Goal: Task Accomplishment & Management: Manage account settings

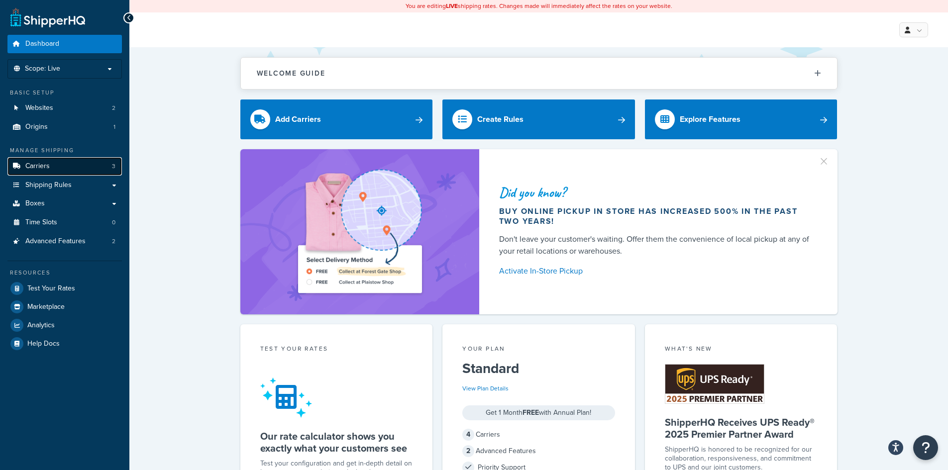
click at [59, 160] on link "Carriers 3" at bounding box center [64, 166] width 114 height 18
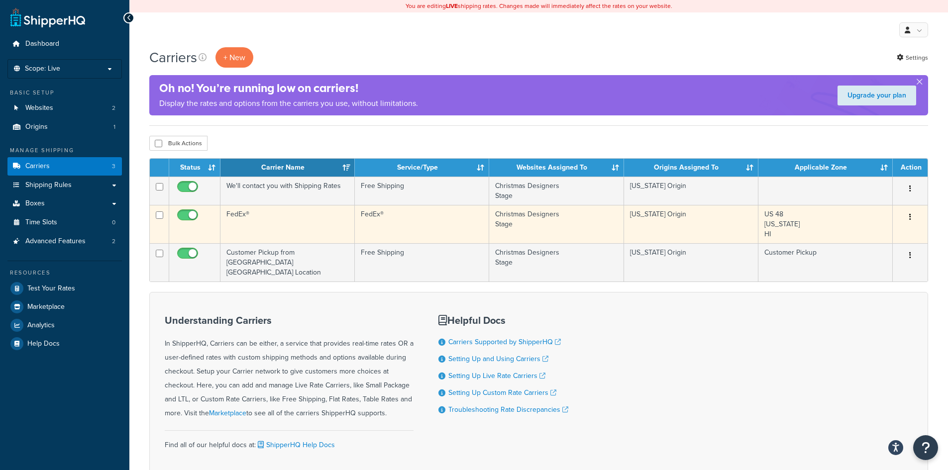
click at [910, 218] on icon "button" at bounding box center [911, 217] width 2 height 7
click at [866, 232] on link "Edit" at bounding box center [870, 237] width 79 height 20
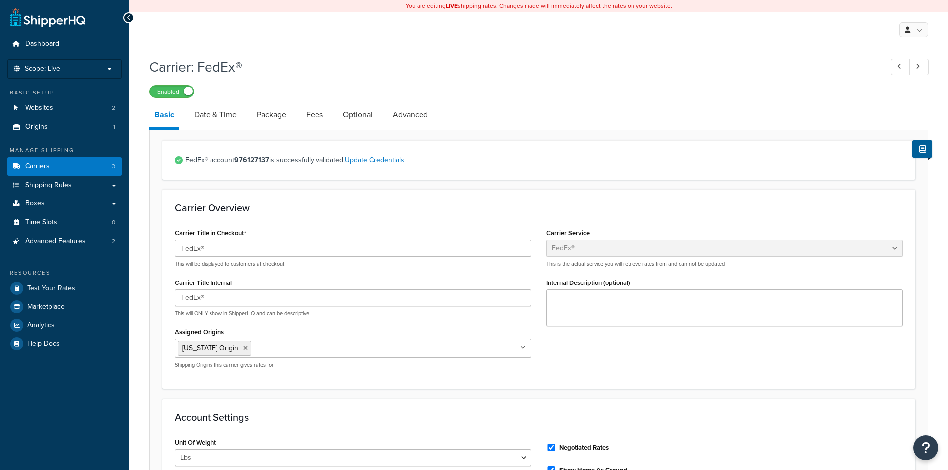
select select "fedEx"
select select "REGULAR_PICKUP"
select select "YOUR_PACKAGING"
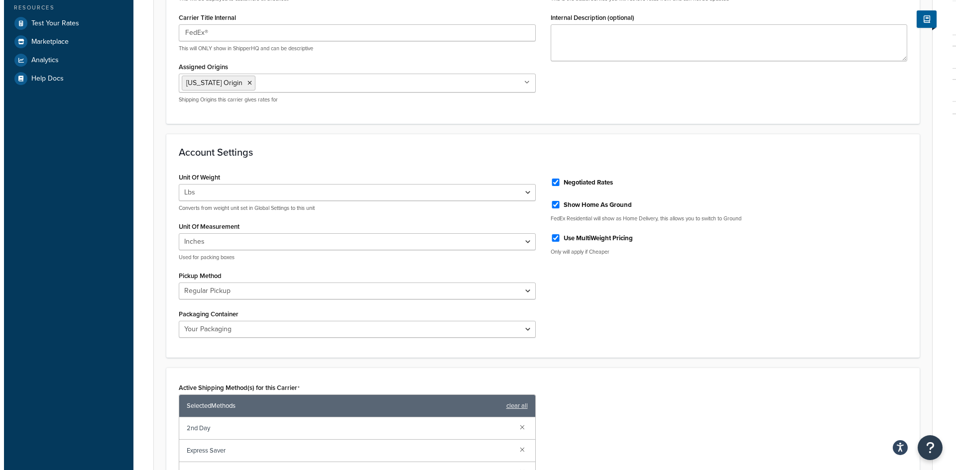
scroll to position [398, 0]
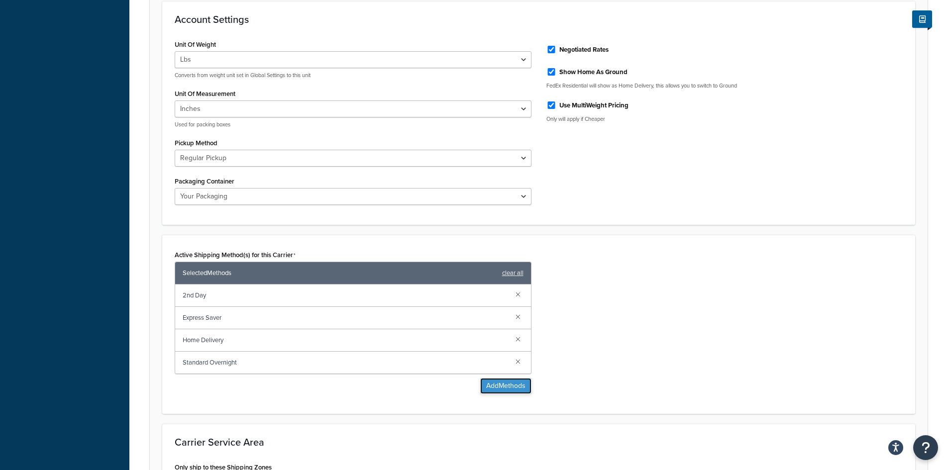
click at [519, 389] on button "Add Methods" at bounding box center [505, 386] width 51 height 16
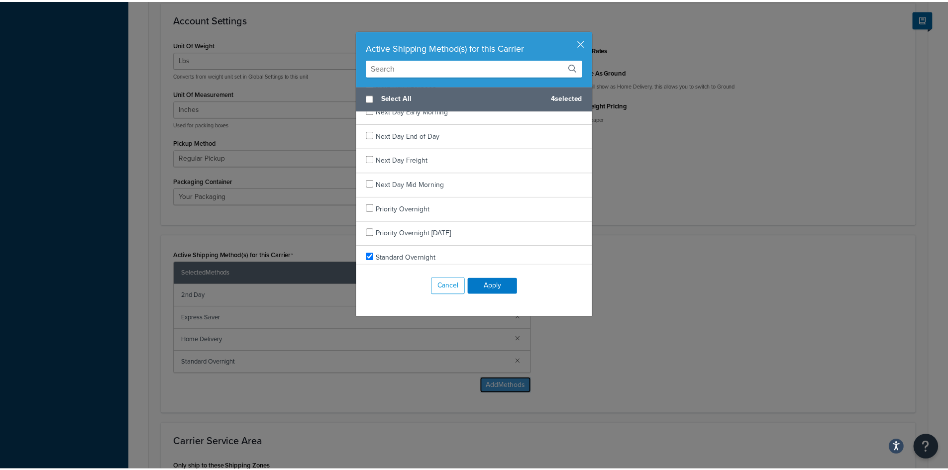
scroll to position [869, 0]
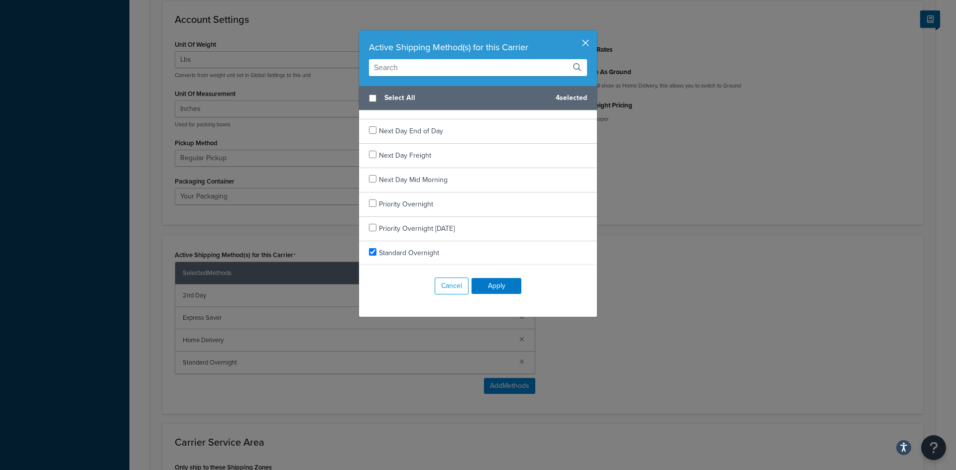
click at [594, 33] on button "button" at bounding box center [595, 31] width 2 height 2
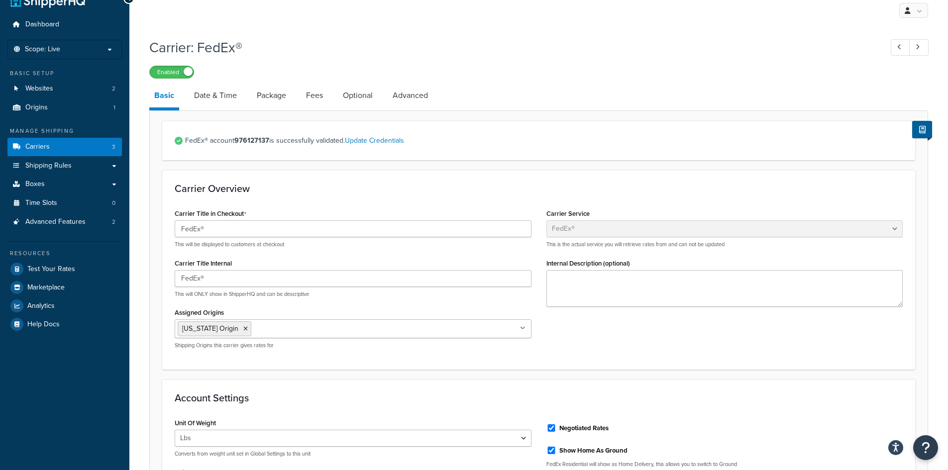
scroll to position [0, 0]
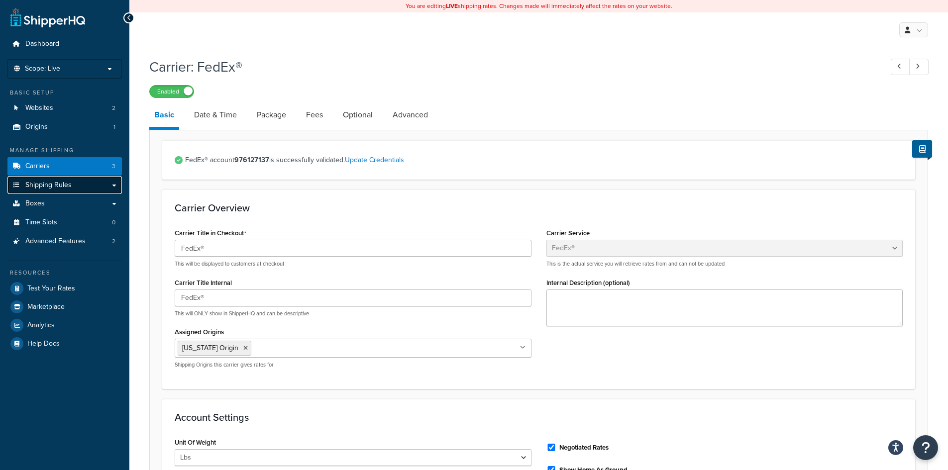
click at [93, 185] on link "Shipping Rules" at bounding box center [64, 185] width 114 height 18
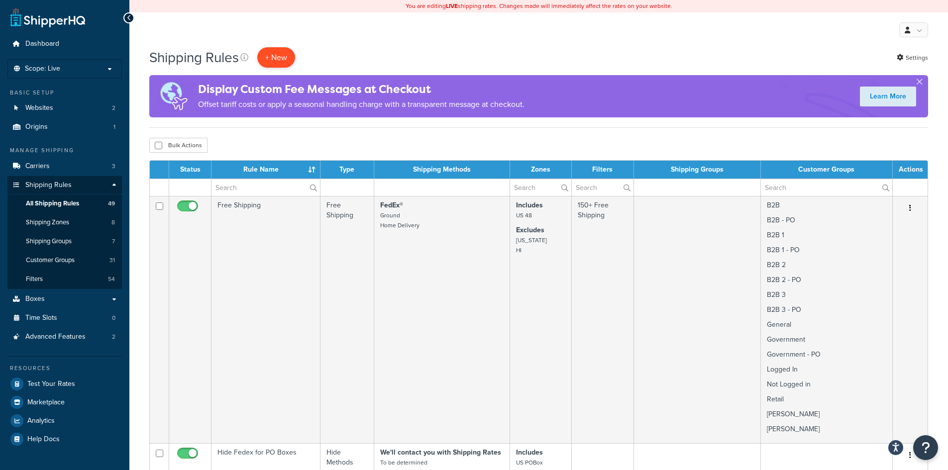
click at [283, 59] on p "+ New" at bounding box center [276, 57] width 38 height 20
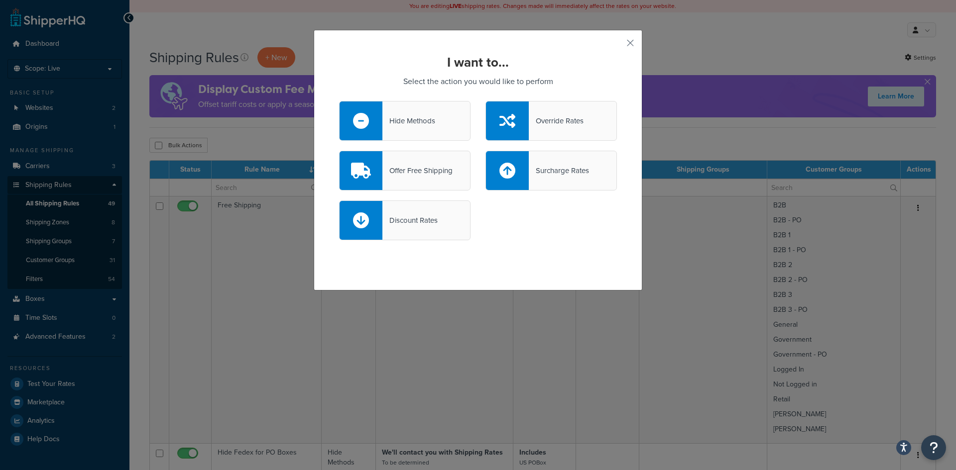
click at [533, 119] on div "Override Rates" at bounding box center [556, 121] width 55 height 14
click at [0, 0] on input "Override Rates" at bounding box center [0, 0] width 0 height 0
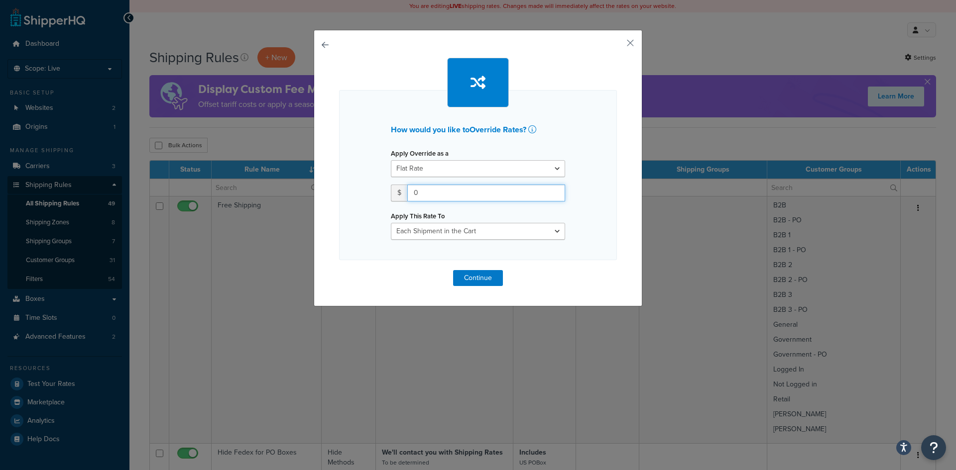
drag, startPoint x: 450, startPoint y: 194, endPoint x: 406, endPoint y: 192, distance: 44.4
click at [407, 192] on input "0" at bounding box center [486, 193] width 158 height 17
type input "13"
click at [486, 234] on select "Each Shipment in the Cart Each Shipping Group in the Cart Each Item within a Sh…" at bounding box center [478, 231] width 174 height 17
select select "BOX"
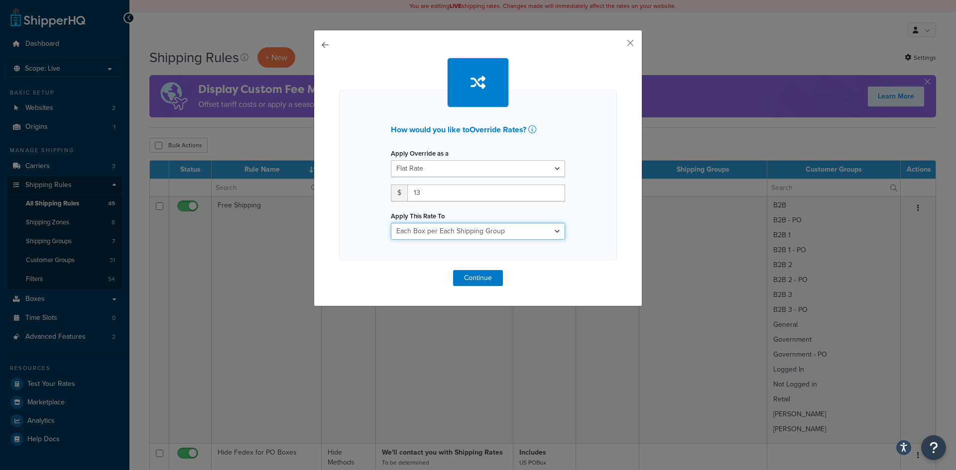
click at [391, 223] on select "Each Shipment in the Cart Each Shipping Group in the Cart Each Item within a Sh…" at bounding box center [478, 231] width 174 height 17
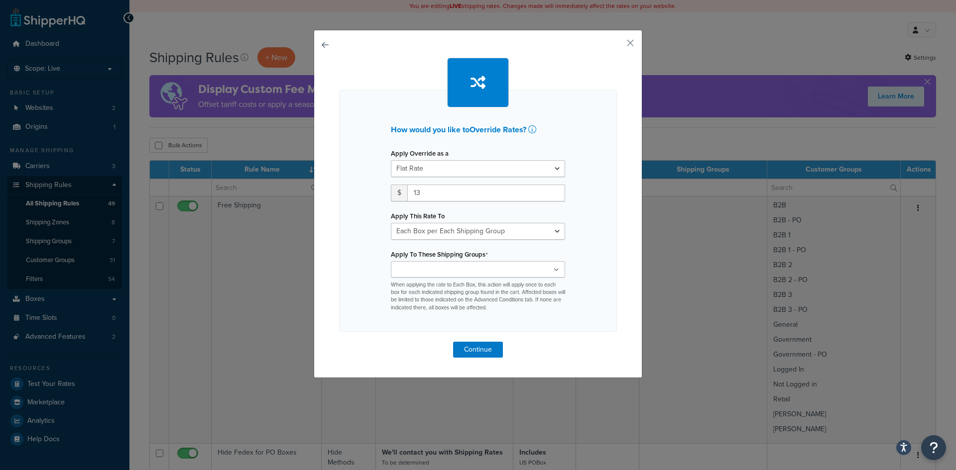
click at [470, 269] on ul at bounding box center [478, 269] width 174 height 16
click at [617, 45] on button "button" at bounding box center [615, 46] width 2 height 2
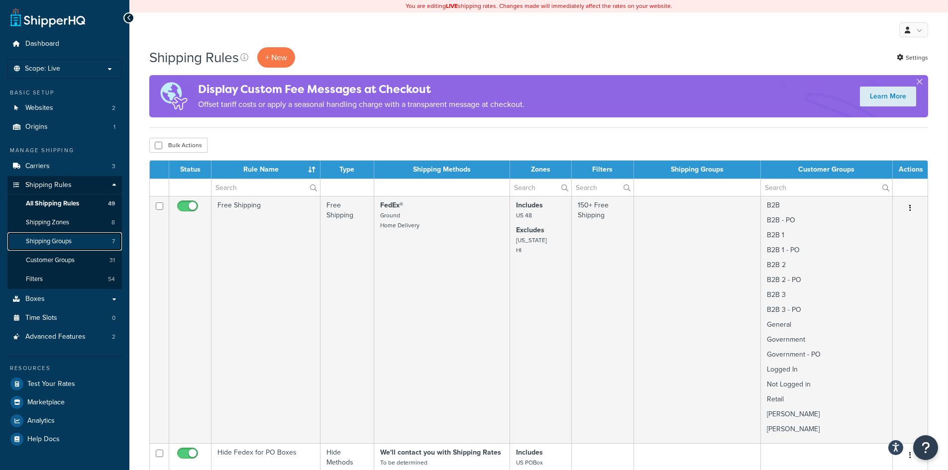
click at [65, 241] on span "Shipping Groups" at bounding box center [49, 241] width 46 height 8
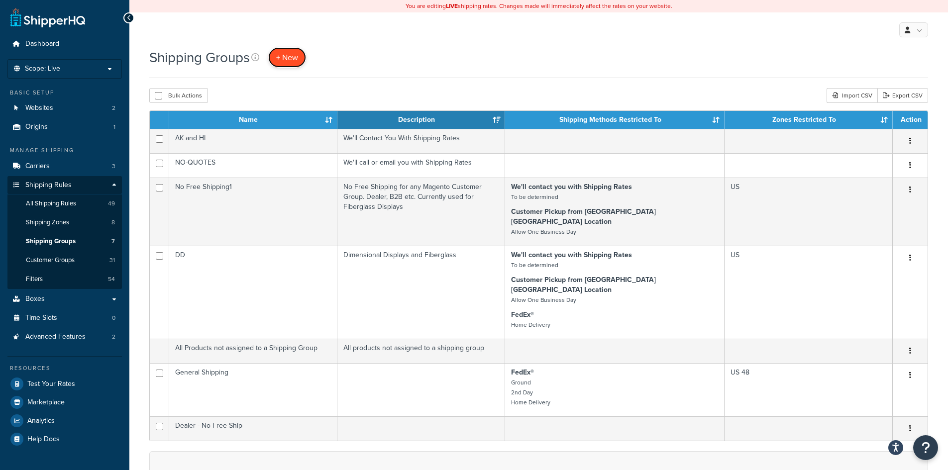
click at [304, 53] on link "+ New" at bounding box center [287, 57] width 38 height 20
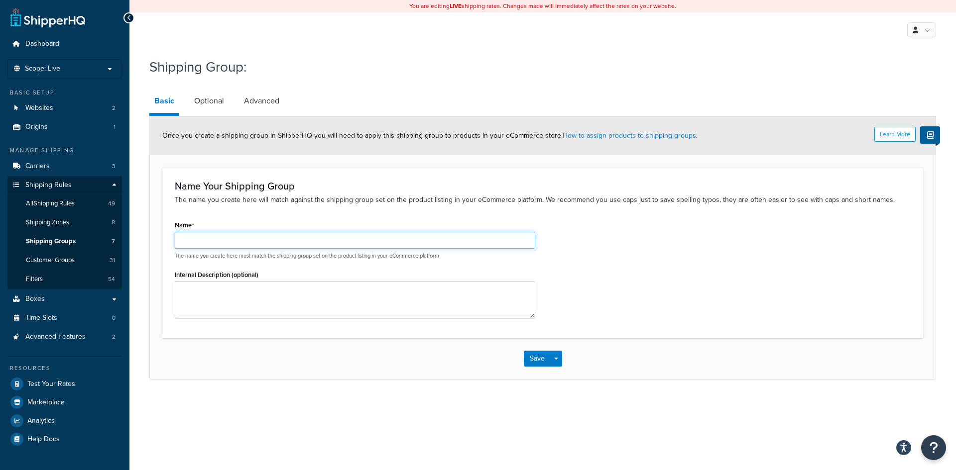
click at [202, 240] on input "Name" at bounding box center [355, 240] width 360 height 17
type input "O"
drag, startPoint x: 343, startPoint y: 242, endPoint x: 169, endPoint y: 240, distance: 174.7
click at [169, 240] on div "Name Override Shipping Rate for 1 Item in Cart The name you create here must ma…" at bounding box center [354, 272] width 375 height 108
type input "Override Shipping Rate for 1 Item in Cart"
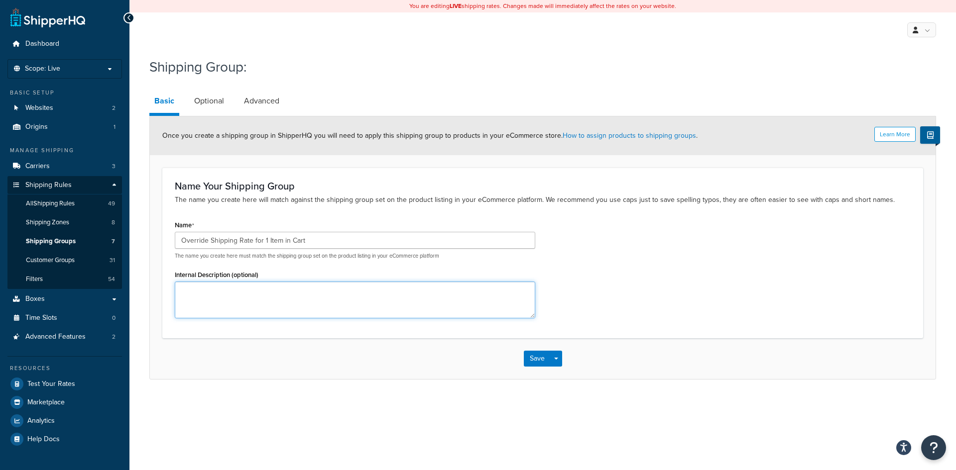
click at [194, 288] on textarea "Internal Description (optional)" at bounding box center [355, 300] width 360 height 37
paste textarea "Override Shipping Rate for 1 Item in Cart"
type textarea "Override Shipping Rate for 1 Item in Cart"
click at [204, 101] on link "Optional" at bounding box center [209, 101] width 40 height 24
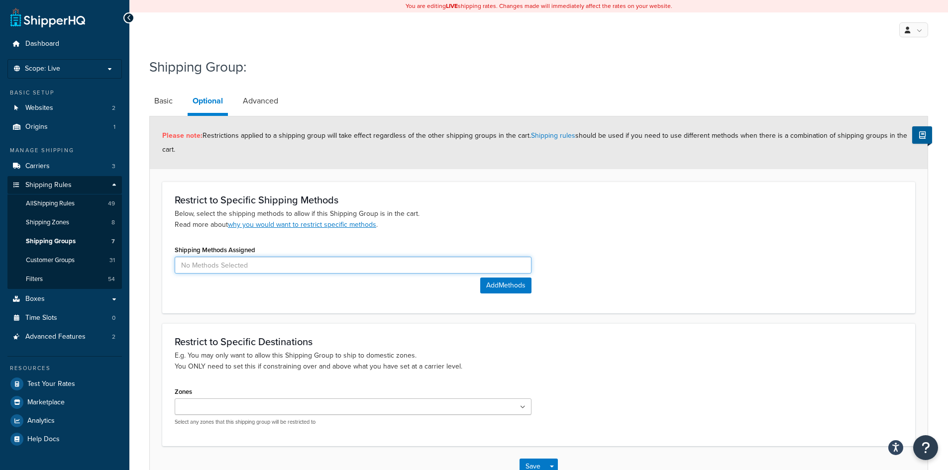
click at [458, 269] on input at bounding box center [353, 265] width 357 height 17
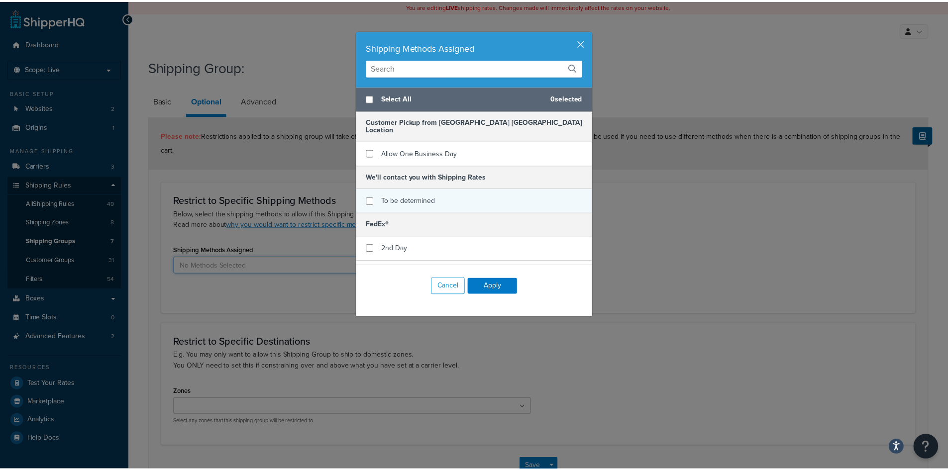
scroll to position [60, 0]
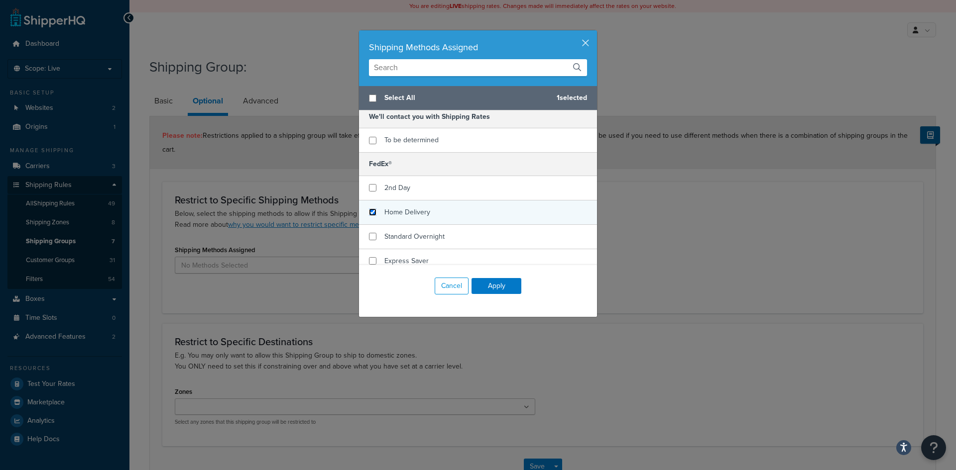
drag, startPoint x: 368, startPoint y: 204, endPoint x: 380, endPoint y: 205, distance: 12.0
click at [369, 209] on input "checkbox" at bounding box center [372, 212] width 7 height 7
checkbox input "true"
click at [488, 287] on button "Apply" at bounding box center [496, 286] width 50 height 16
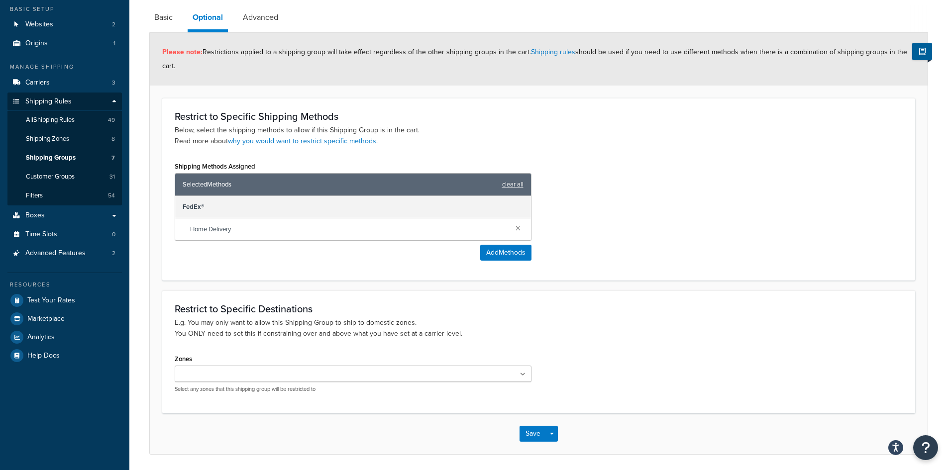
scroll to position [118, 0]
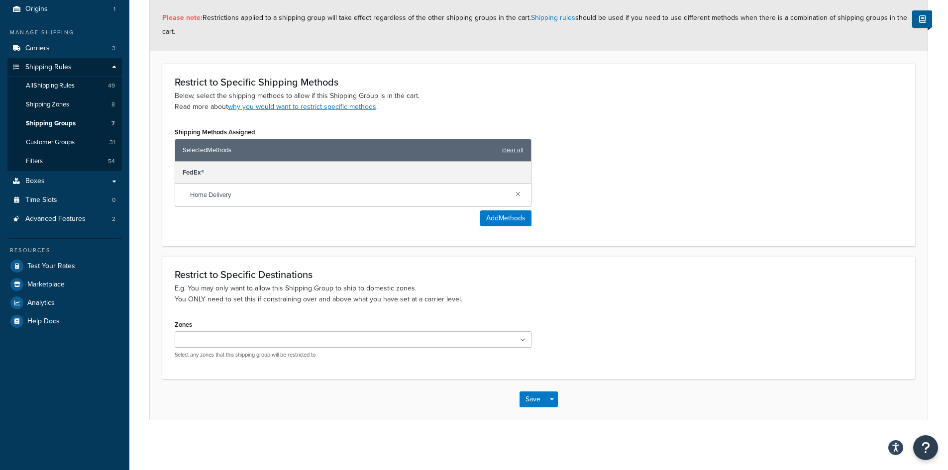
click at [523, 342] on icon at bounding box center [522, 341] width 5 height 6
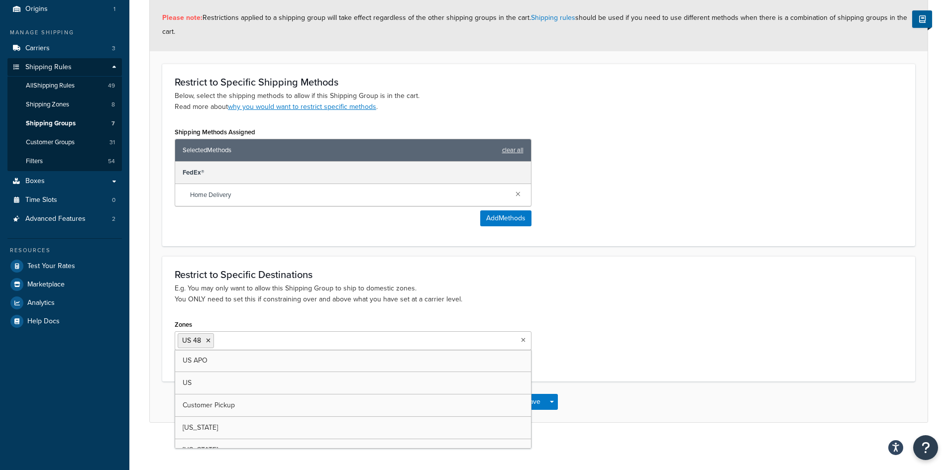
click at [566, 296] on p "E.g. You may only want to allow this Shipping Group to ship to domestic zones. …" at bounding box center [539, 294] width 728 height 22
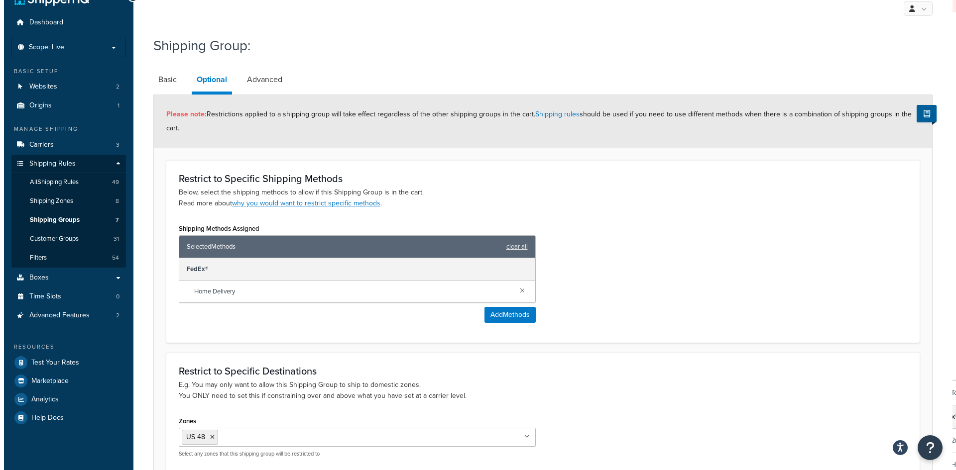
scroll to position [0, 0]
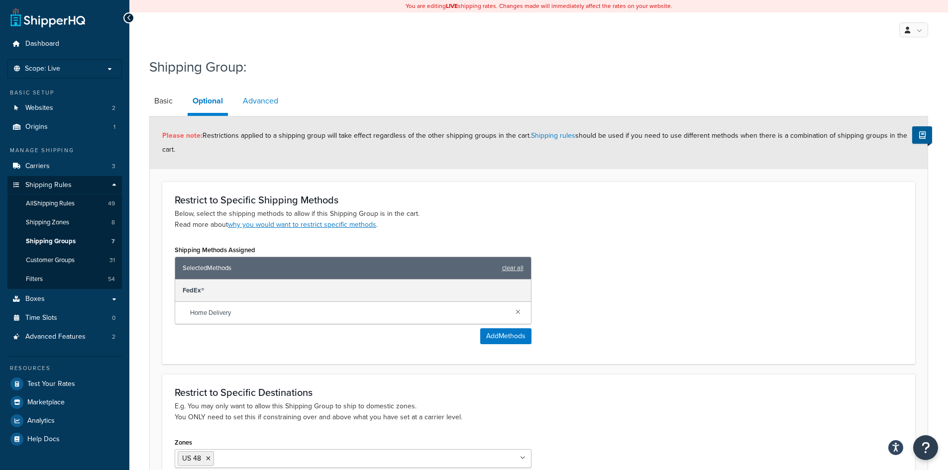
click at [250, 98] on link "Advanced" at bounding box center [260, 101] width 45 height 24
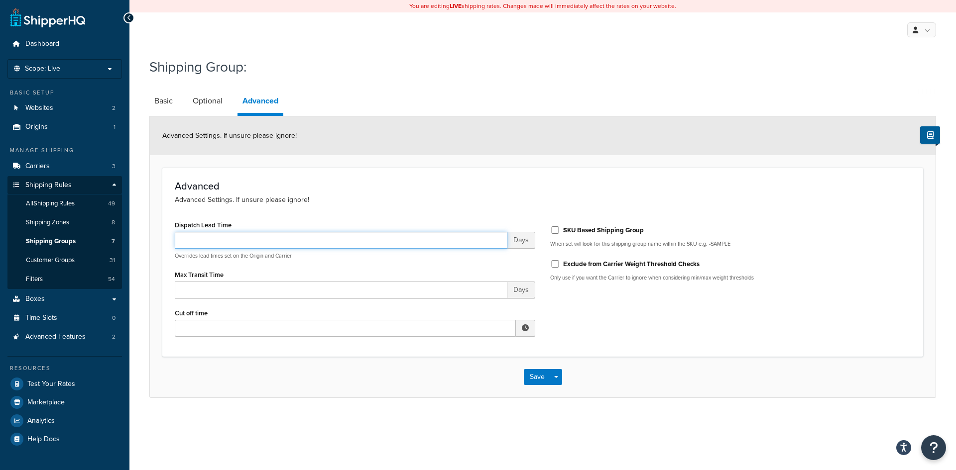
click at [303, 234] on input "Dispatch Lead Time" at bounding box center [341, 240] width 333 height 17
click at [363, 198] on p "Advanced Settings. If unsure please ignore!" at bounding box center [543, 200] width 736 height 11
click at [532, 377] on button "Save" at bounding box center [537, 377] width 27 height 16
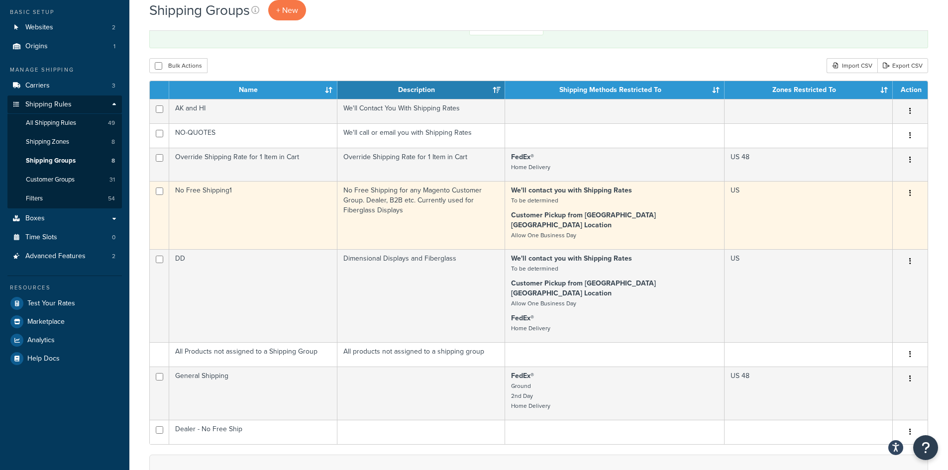
scroll to position [44, 0]
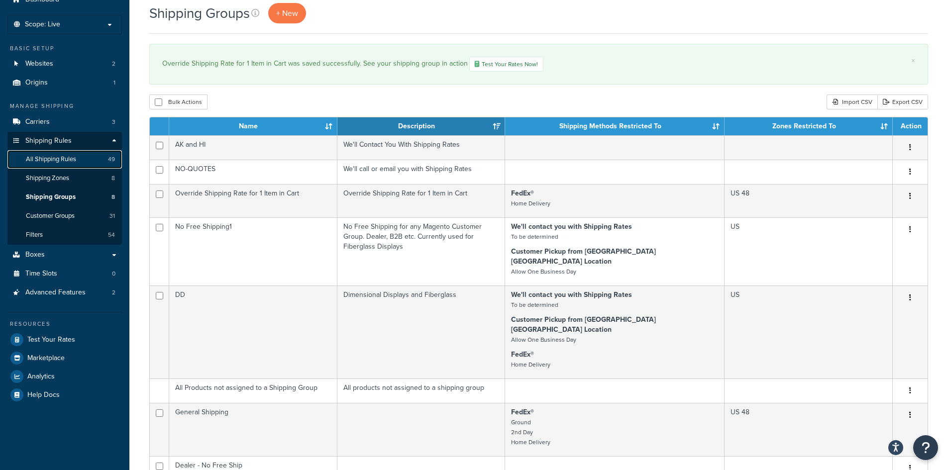
click at [37, 155] on span "All Shipping Rules" at bounding box center [51, 159] width 50 height 8
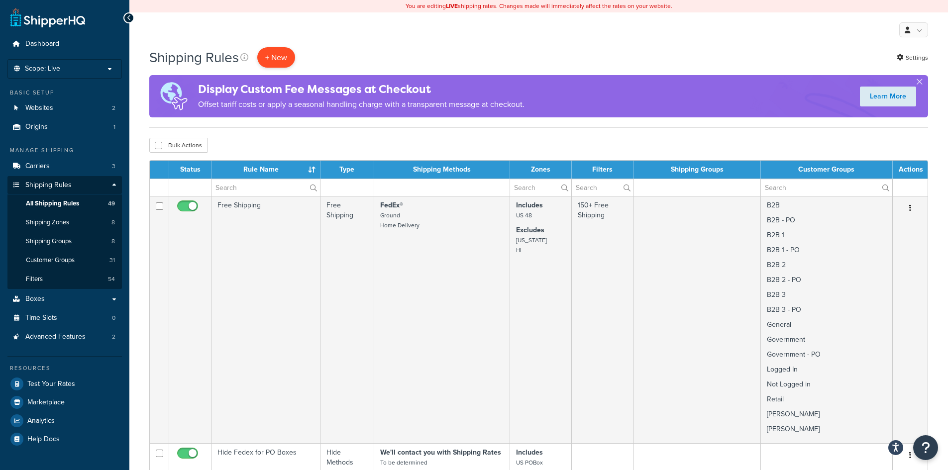
click at [268, 57] on p "+ New" at bounding box center [276, 57] width 38 height 20
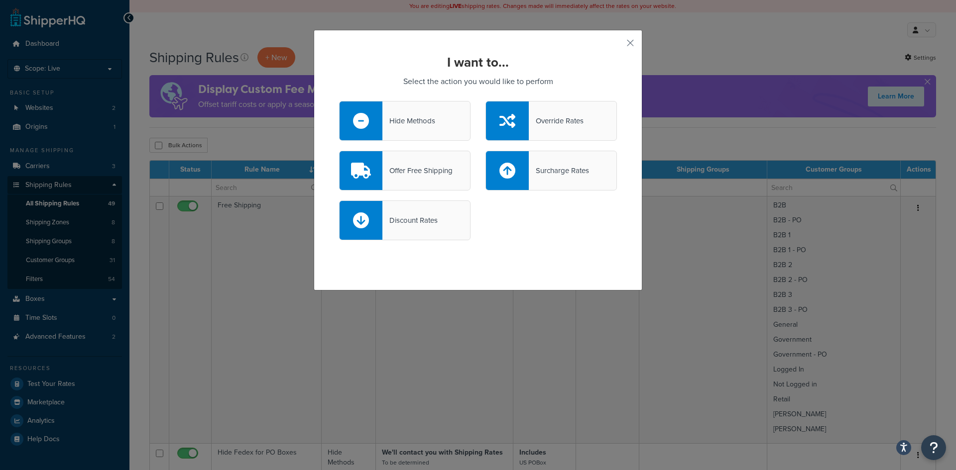
click at [554, 121] on div "Override Rates" at bounding box center [556, 121] width 55 height 14
click at [0, 0] on input "Override Rates" at bounding box center [0, 0] width 0 height 0
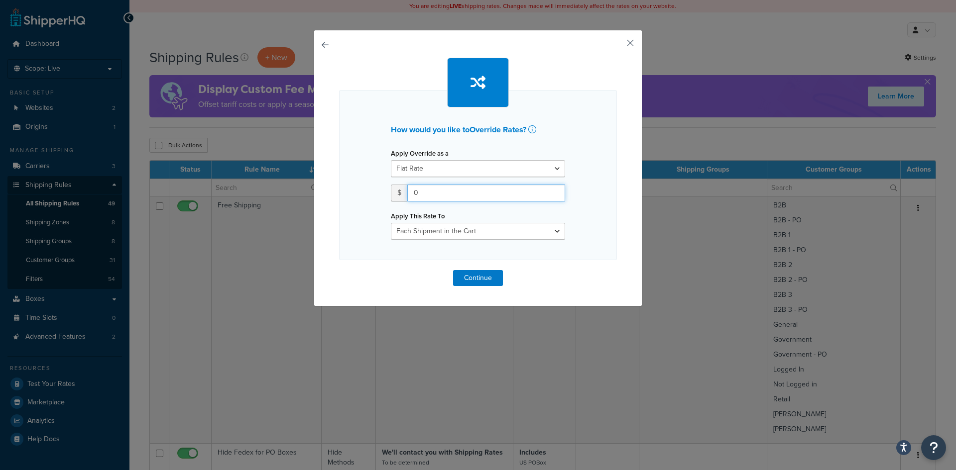
drag, startPoint x: 445, startPoint y: 191, endPoint x: 416, endPoint y: 191, distance: 28.4
click at [416, 191] on input "0" at bounding box center [486, 193] width 158 height 17
drag, startPoint x: 416, startPoint y: 191, endPoint x: 400, endPoint y: 191, distance: 16.4
click at [400, 191] on div "$ 0" at bounding box center [478, 193] width 174 height 17
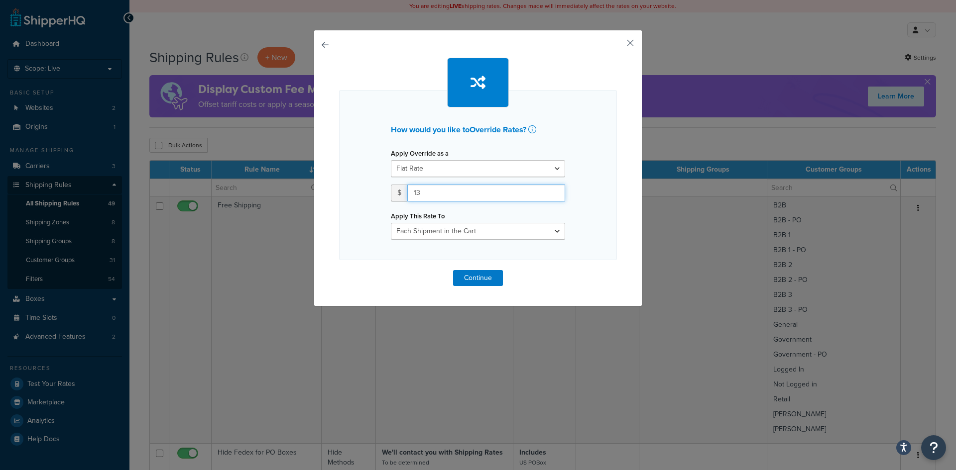
type input "13"
click at [474, 234] on select "Each Shipment in the Cart Each Shipping Group in the Cart Each Item within a Sh…" at bounding box center [478, 231] width 174 height 17
select select "SHIPPING_GROUP"
click at [391, 223] on select "Each Shipment in the Cart Each Shipping Group in the Cart Each Item within a Sh…" at bounding box center [478, 231] width 174 height 17
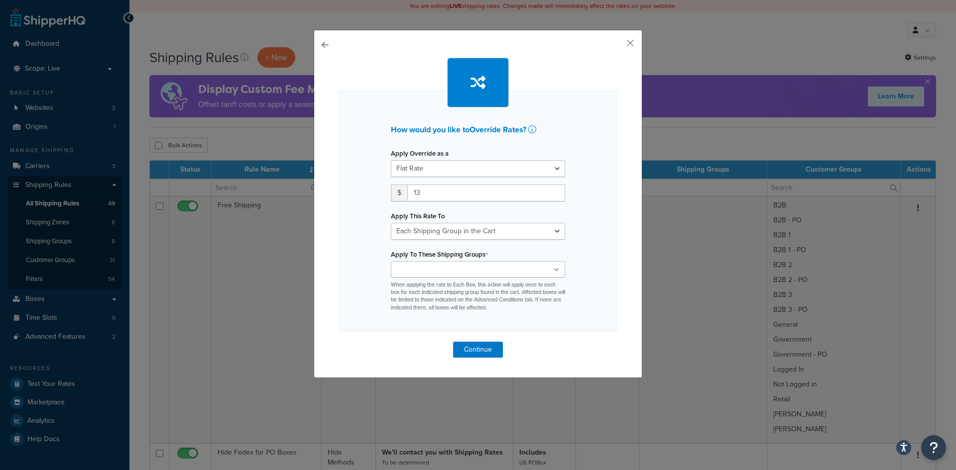
click at [485, 273] on ul at bounding box center [478, 269] width 174 height 16
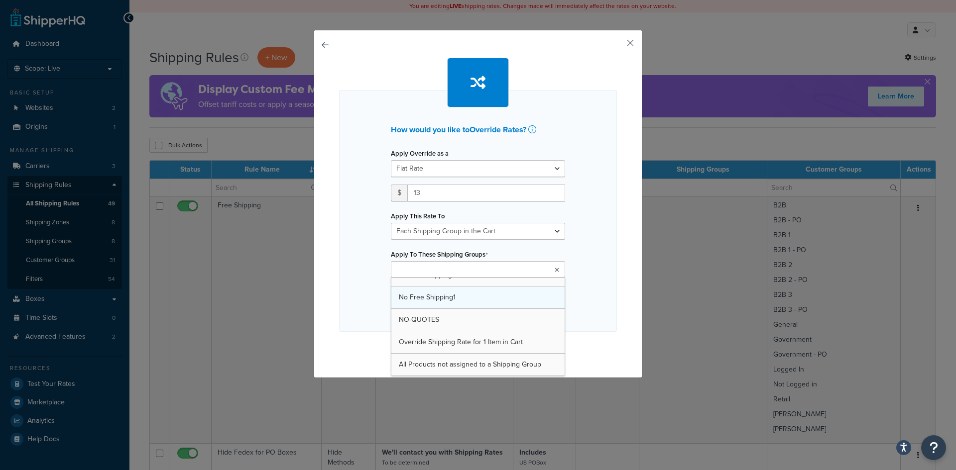
scroll to position [58, 0]
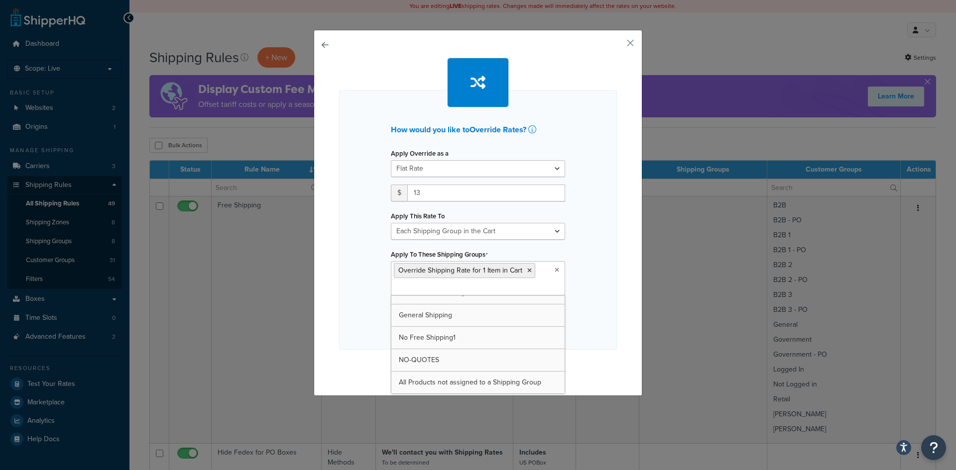
click at [603, 306] on div "How would you like to Override Rates ? Apply Override as a Flat Rate Percentage…" at bounding box center [478, 220] width 278 height 260
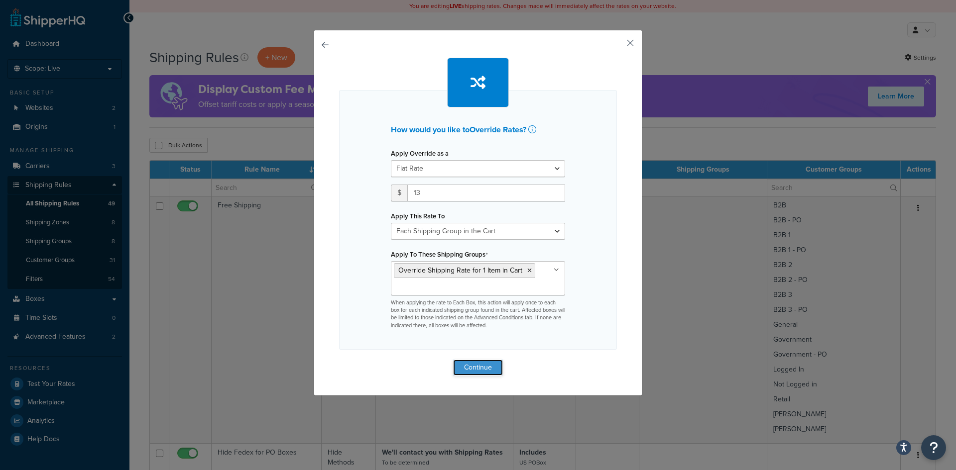
click at [466, 368] on button "Continue" at bounding box center [478, 368] width 50 height 16
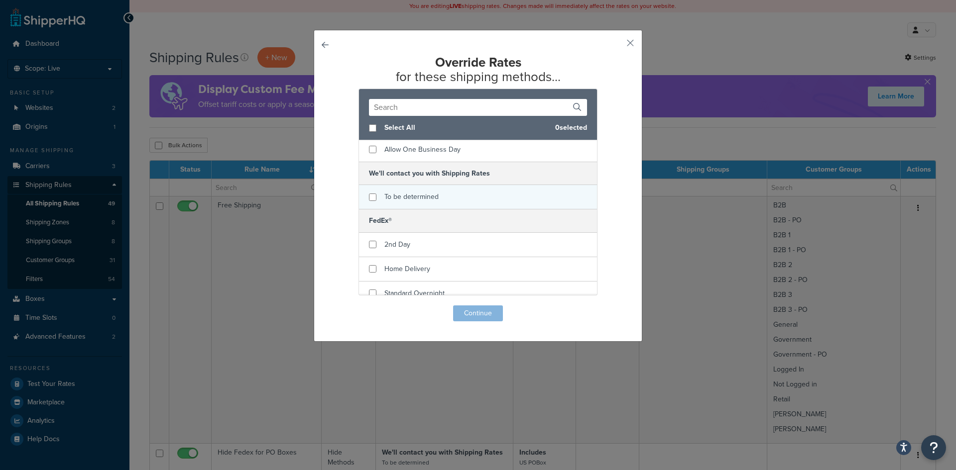
scroll to position [60, 0]
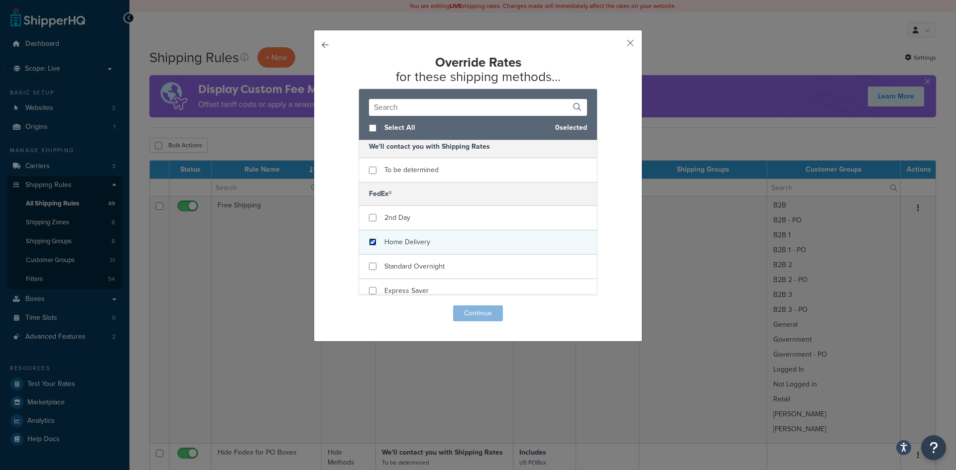
click at [372, 238] on input "checkbox" at bounding box center [372, 241] width 7 height 7
checkbox input "true"
click at [463, 314] on button "Continue" at bounding box center [478, 314] width 50 height 16
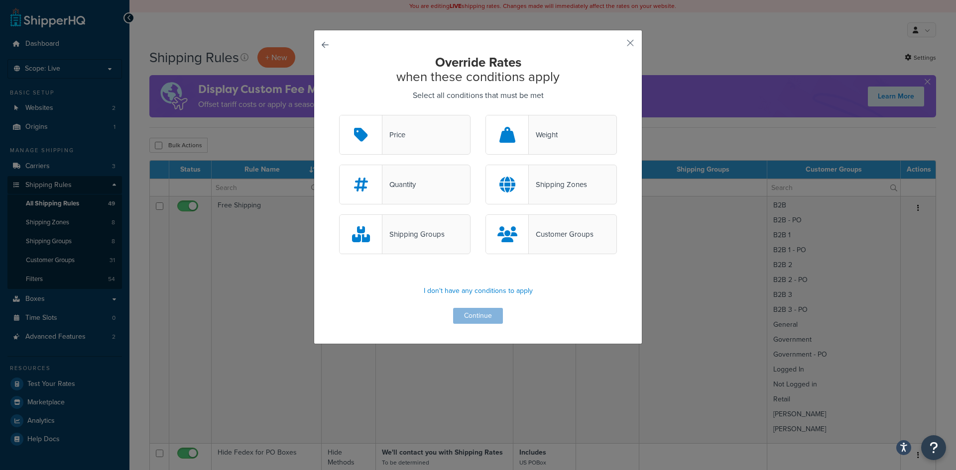
click at [403, 190] on div "Quantity" at bounding box center [398, 185] width 33 height 14
click at [0, 0] on input "Quantity" at bounding box center [0, 0] width 0 height 0
click at [472, 314] on button "Continue" at bounding box center [478, 316] width 50 height 16
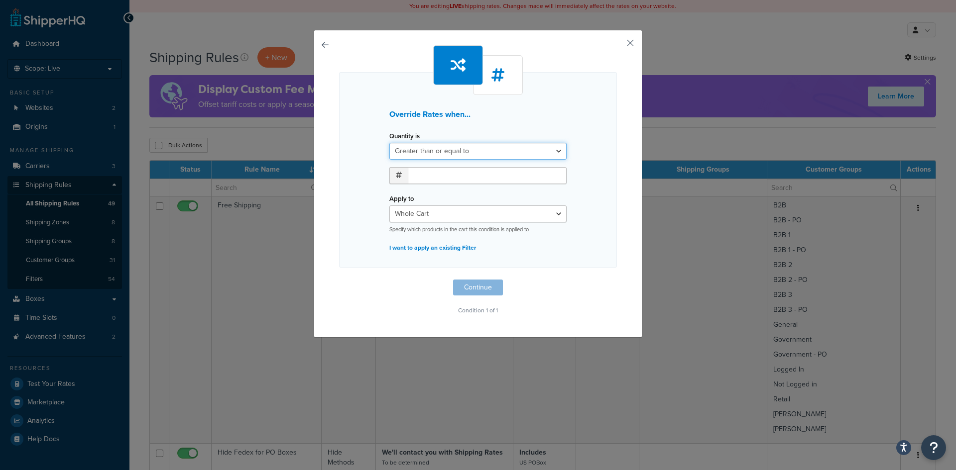
click at [465, 151] on select "Greater than or equal to Between or equal to Less than or equal to" at bounding box center [477, 151] width 177 height 17
select select "UNDER"
click at [389, 143] on select "Greater than or equal to Between or equal to Less than or equal to" at bounding box center [477, 151] width 177 height 17
click at [427, 176] on input "number" at bounding box center [487, 175] width 159 height 17
type input "1"
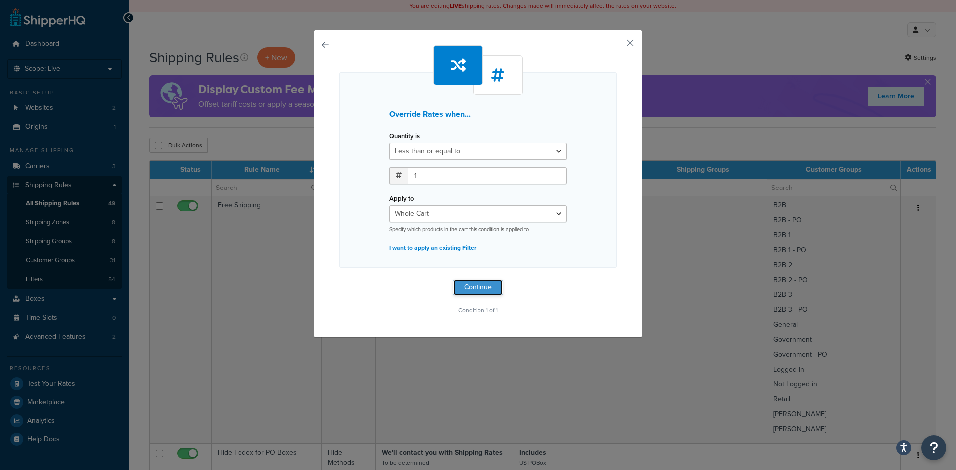
click at [459, 285] on button "Continue" at bounding box center [478, 288] width 50 height 16
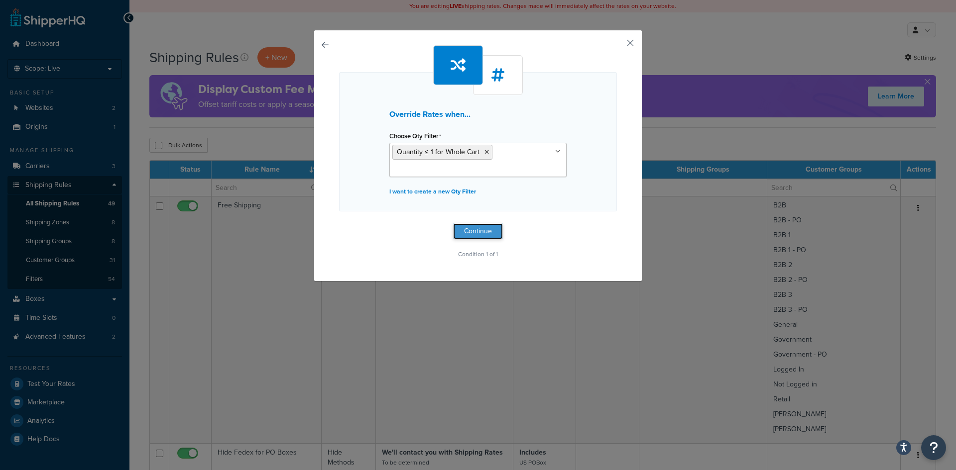
click at [472, 227] on button "Continue" at bounding box center [478, 232] width 50 height 16
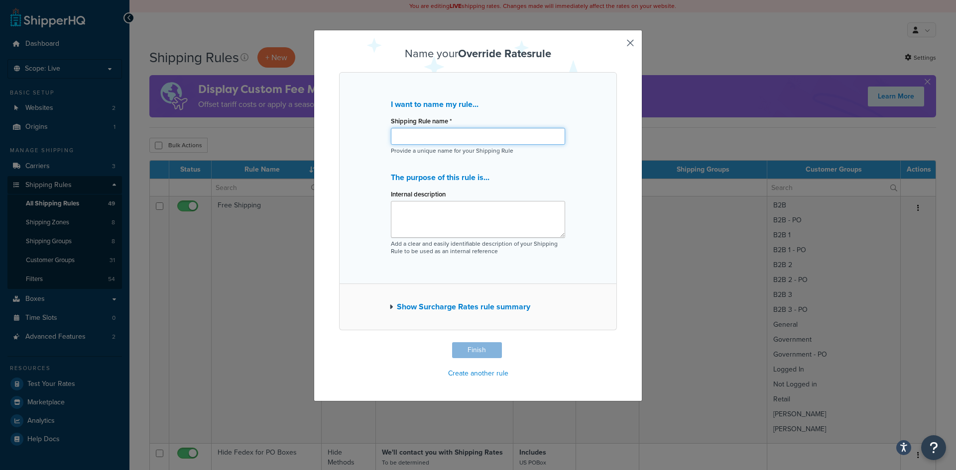
click at [432, 134] on input "Shipping Rule name *" at bounding box center [478, 136] width 174 height 17
type input "I"
type input "Override Shipping Rate for 1 Item in Cart"
drag, startPoint x: 530, startPoint y: 134, endPoint x: 395, endPoint y: 201, distance: 150.3
click at [367, 130] on div "I want to name my rule... Shipping Rule name * Override Shipping Rate for 1 Ite…" at bounding box center [478, 178] width 278 height 212
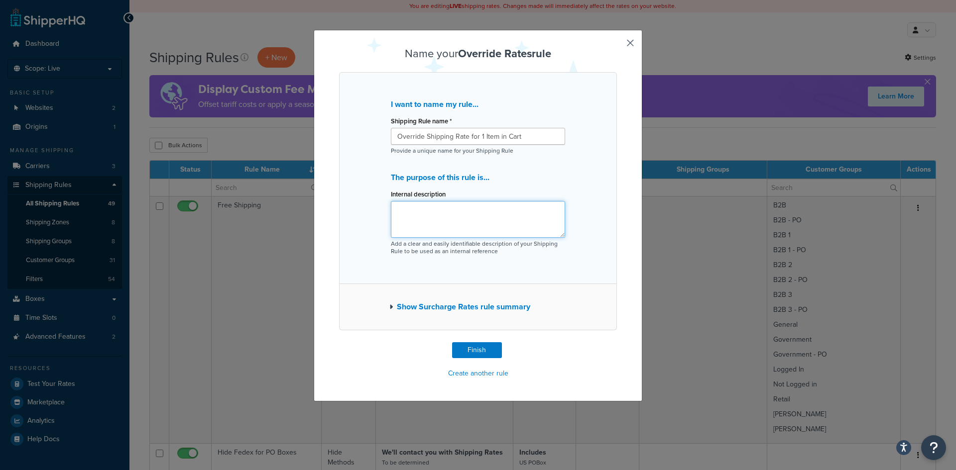
click at [403, 209] on textarea "Internal description" at bounding box center [478, 219] width 174 height 37
paste textarea "Override Shipping Rate for 1 Item in Cart"
type textarea "Override Shipping Rate for 1 Item in Cart"
click at [402, 306] on button "Show Surcharge Rates rule summary" at bounding box center [459, 307] width 141 height 14
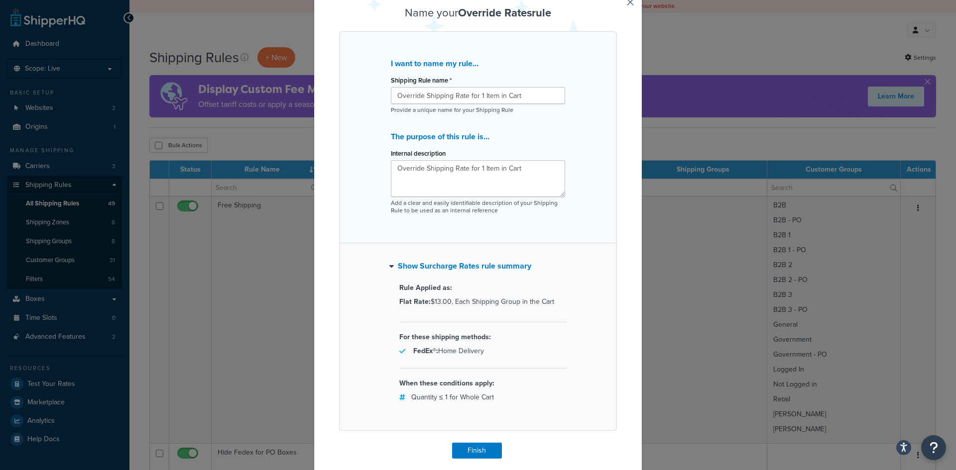
scroll to position [73, 0]
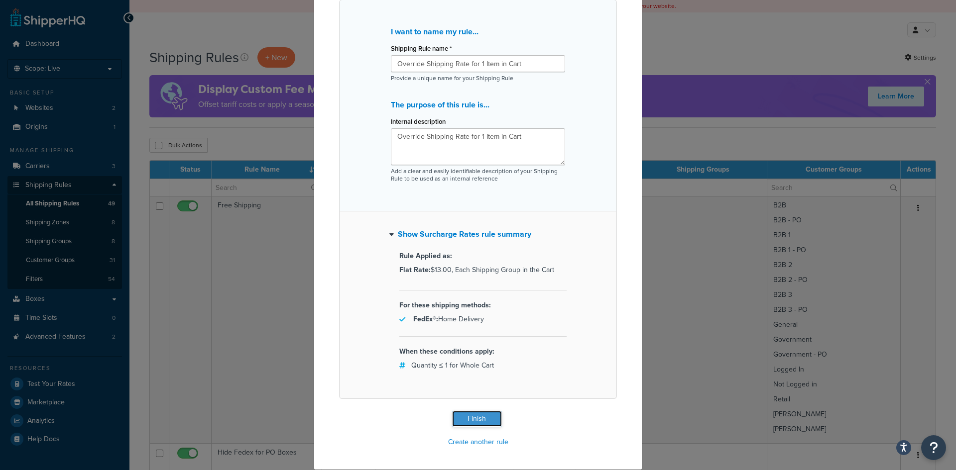
click at [472, 419] on button "Finish" at bounding box center [477, 419] width 50 height 16
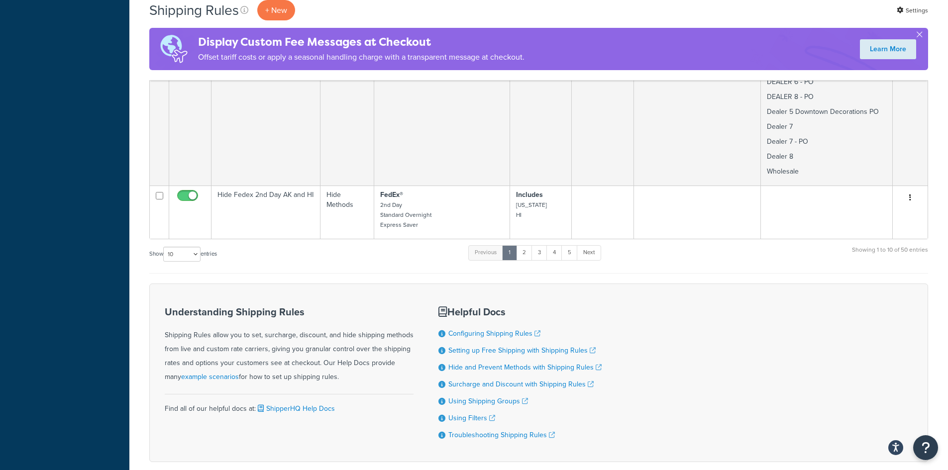
scroll to position [1677, 0]
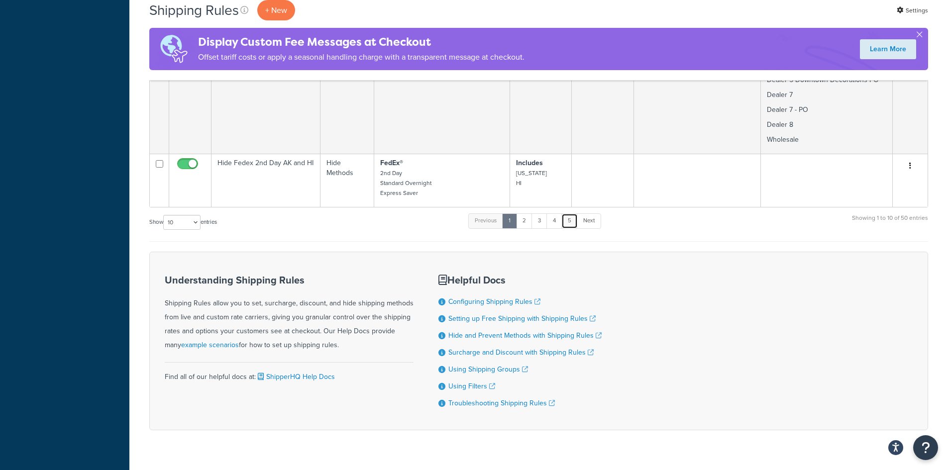
click at [570, 214] on link "5" at bounding box center [570, 221] width 16 height 15
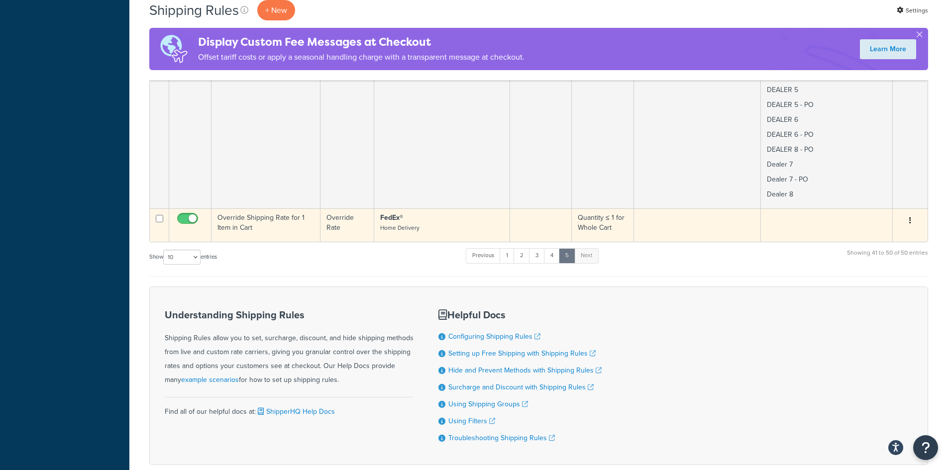
click at [471, 225] on p "FedEx® Home Delivery" at bounding box center [441, 223] width 123 height 20
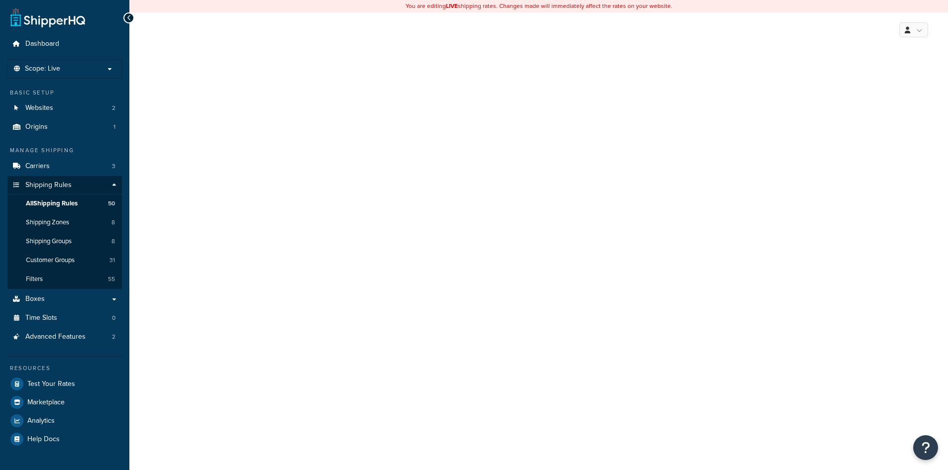
select select "SHIPPING_GROUP"
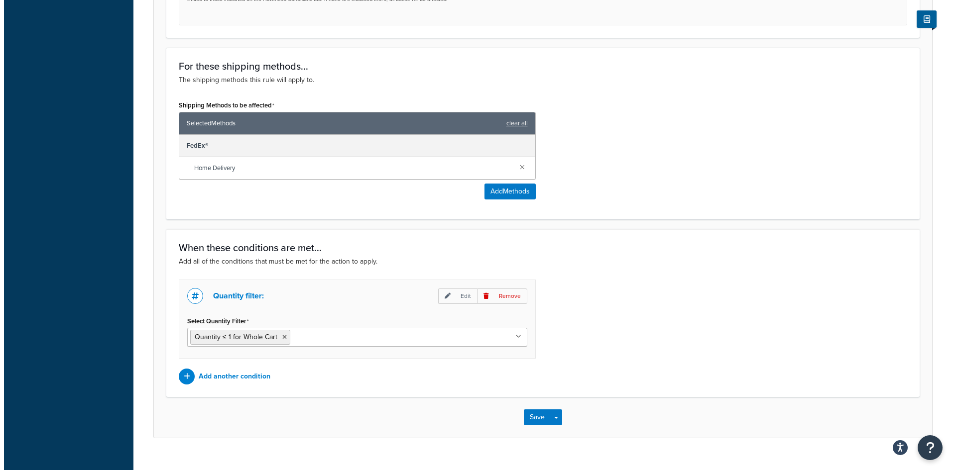
scroll to position [581, 0]
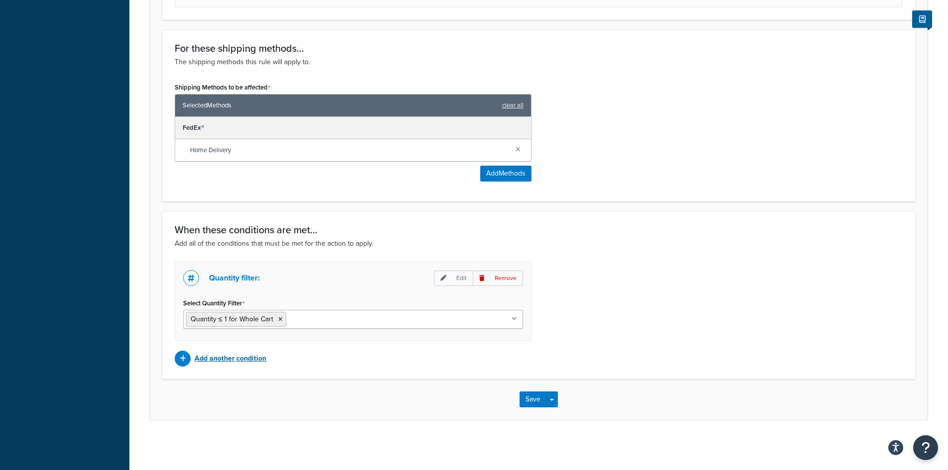
click at [243, 363] on p "Add another condition" at bounding box center [231, 359] width 72 height 14
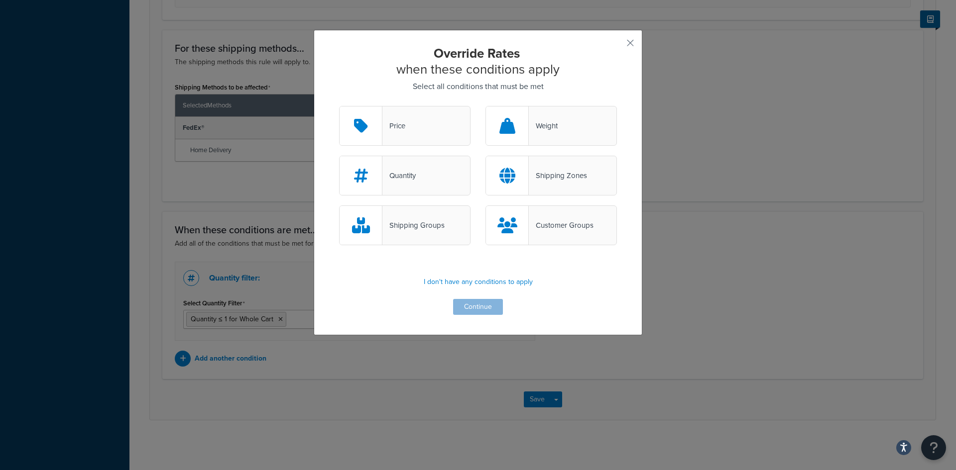
click at [543, 224] on div "Customer Groups" at bounding box center [561, 226] width 65 height 14
click at [0, 0] on input "Customer Groups" at bounding box center [0, 0] width 0 height 0
click at [470, 308] on button "Continue" at bounding box center [478, 307] width 50 height 16
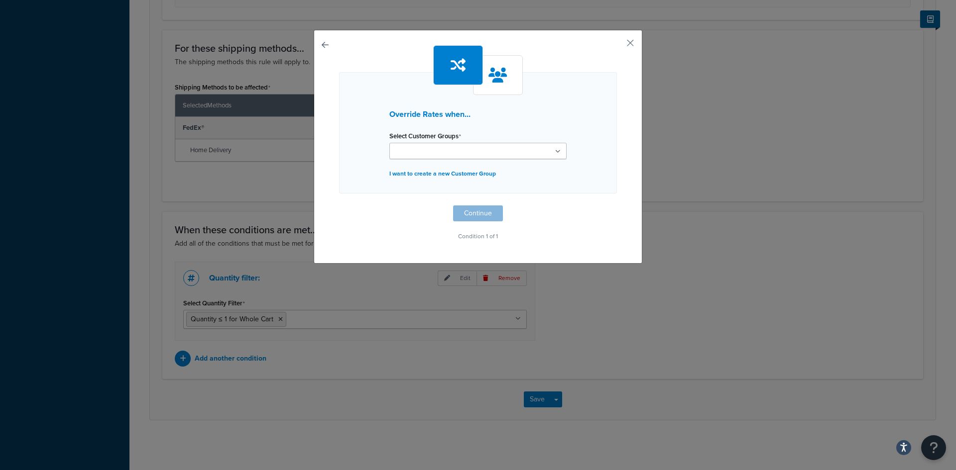
click at [555, 152] on icon at bounding box center [557, 152] width 5 height 6
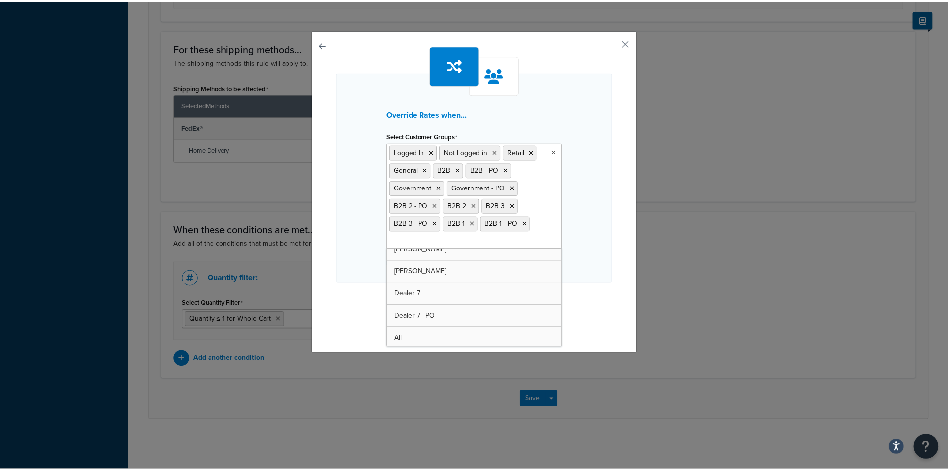
scroll to position [282, 0]
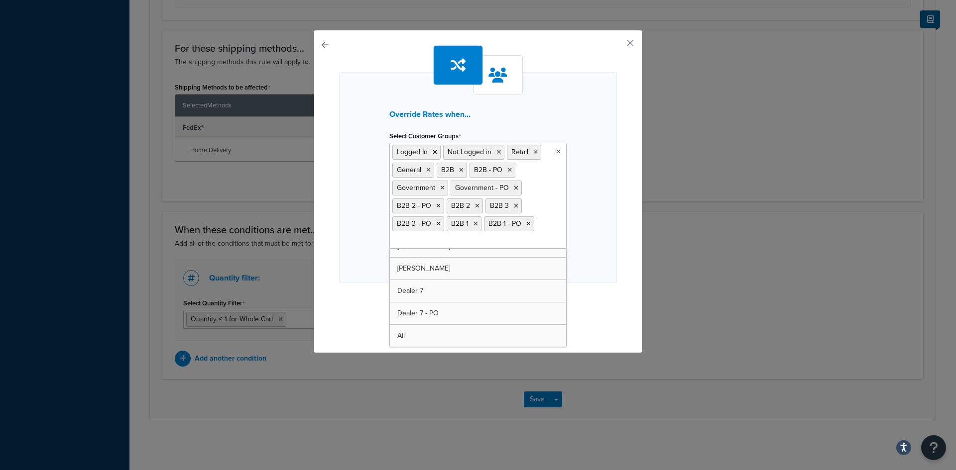
click at [590, 301] on div "Override Rates when... Select Customer Groups Logged In Not Logged in Retail Ge…" at bounding box center [478, 189] width 278 height 288
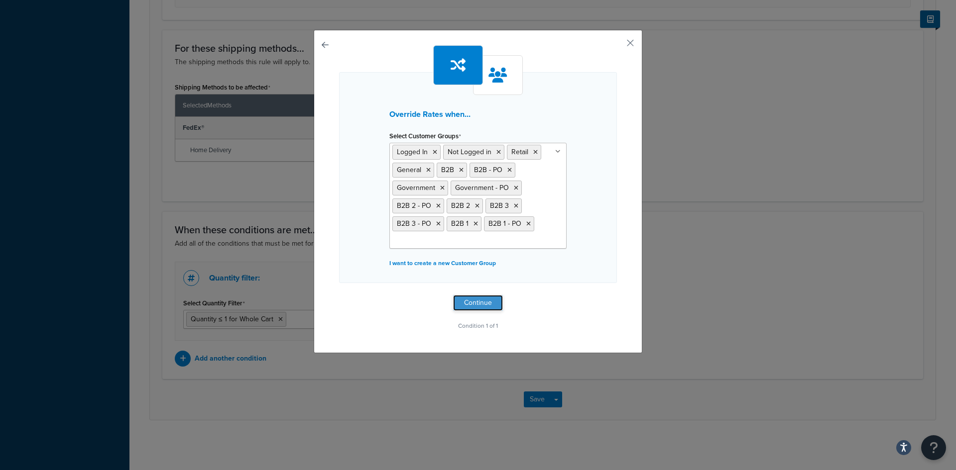
click at [466, 303] on button "Continue" at bounding box center [478, 303] width 50 height 16
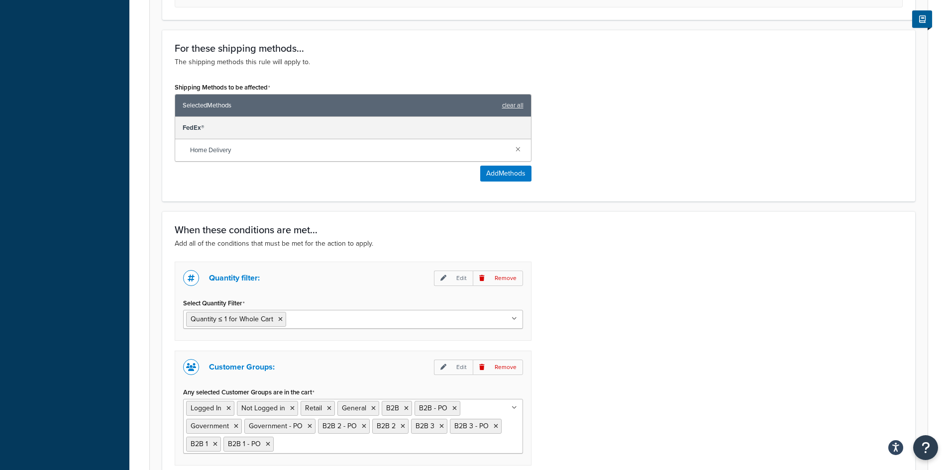
scroll to position [706, 0]
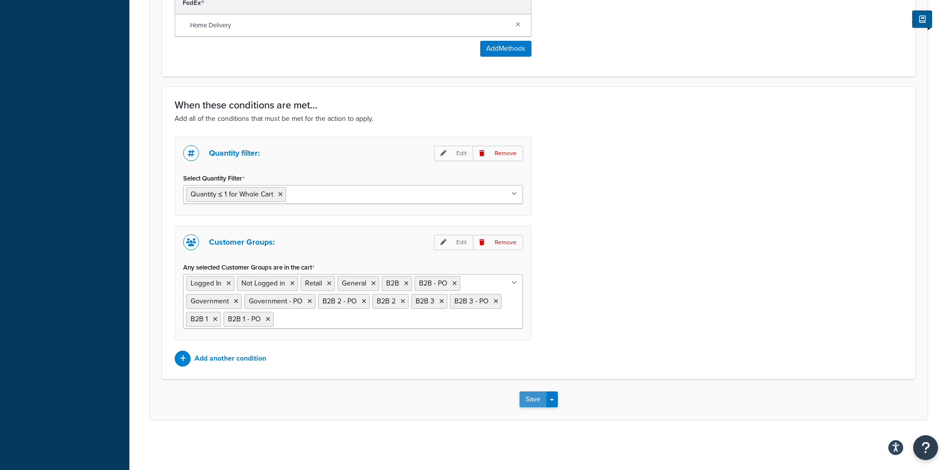
click at [529, 404] on button "Save" at bounding box center [533, 400] width 27 height 16
